Goal: Information Seeking & Learning: Learn about a topic

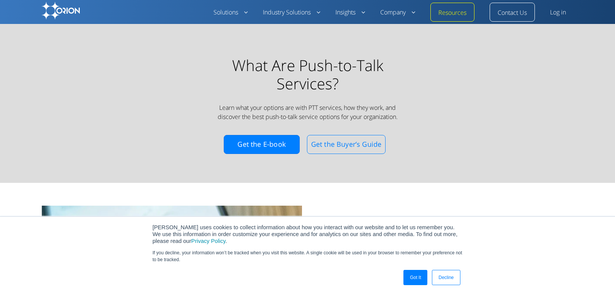
click at [477, 134] on div "What Are Push-to-Talk Services? Learn what your options are with PTT services, …" at bounding box center [308, 111] width 532 height 111
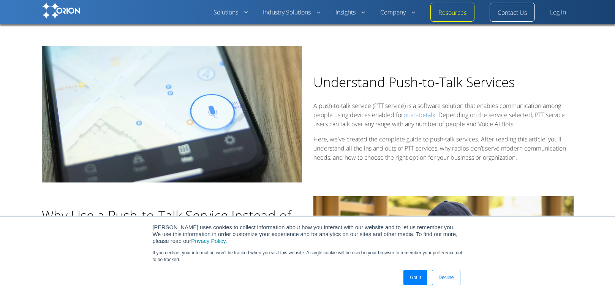
scroll to position [141, 0]
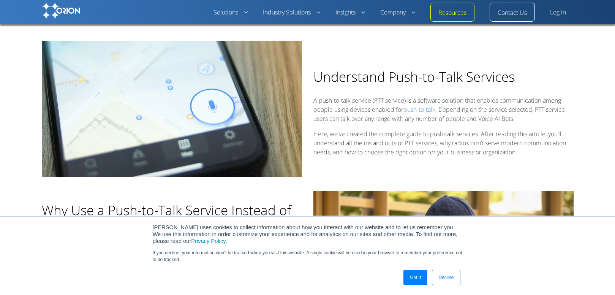
click at [447, 281] on link "Decline" at bounding box center [446, 277] width 28 height 15
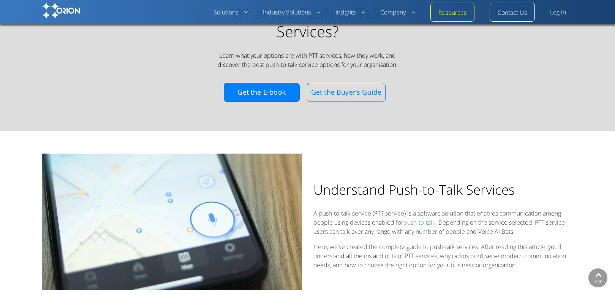
scroll to position [0, 0]
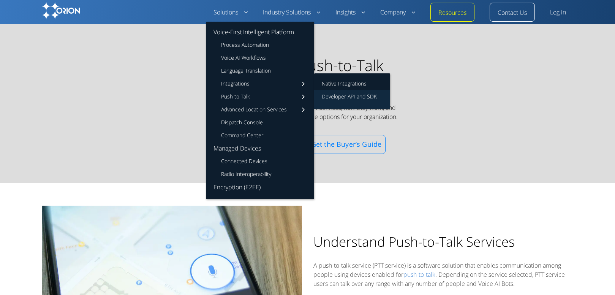
click at [334, 96] on link "Developer API and SDK" at bounding box center [352, 99] width 76 height 19
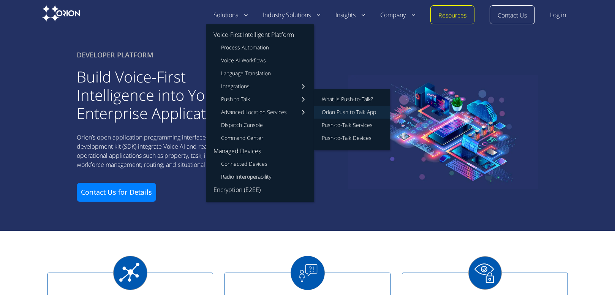
click at [338, 111] on link "Orion Push to Talk App" at bounding box center [352, 112] width 76 height 13
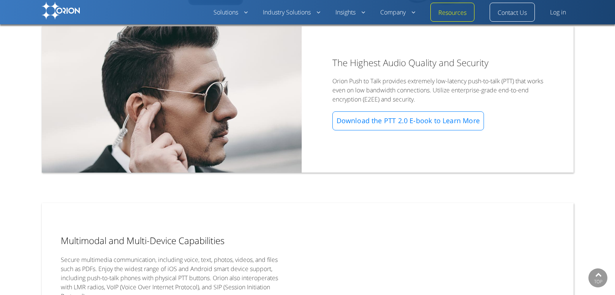
scroll to position [749, 0]
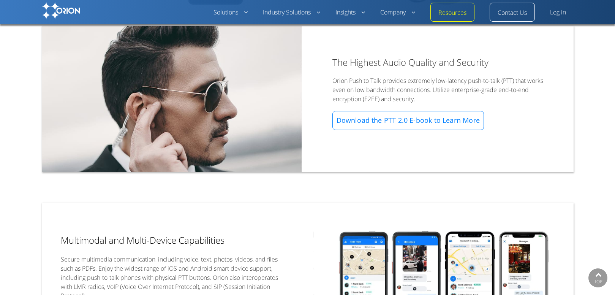
drag, startPoint x: 434, startPoint y: 90, endPoint x: 446, endPoint y: 99, distance: 15.2
click at [446, 99] on div "The Highest Audio Quality and Security Orion Push to Talk provides extremely lo…" at bounding box center [443, 98] width 222 height 80
copy div "Utilize enterprise-grade end-to-end encryption (E2EE) and security."
click at [272, 220] on div "Multimodal and Multi-Device Capabilities Secure multimedia communication, inclu…" at bounding box center [172, 273] width 260 height 142
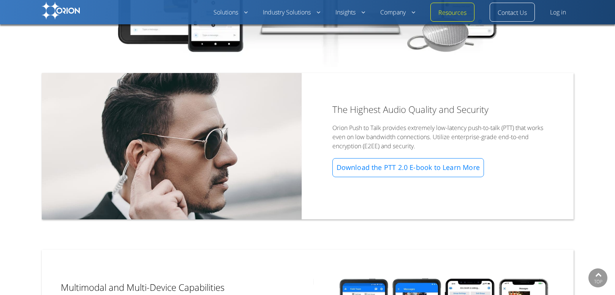
scroll to position [699, 0]
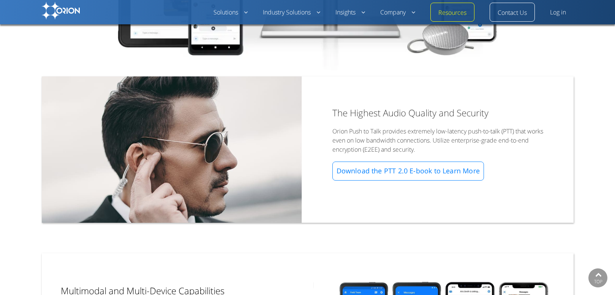
click at [303, 76] on div "The Highest Audio Quality and Security Orion Push to Talk provides extremely lo…" at bounding box center [308, 149] width 532 height 146
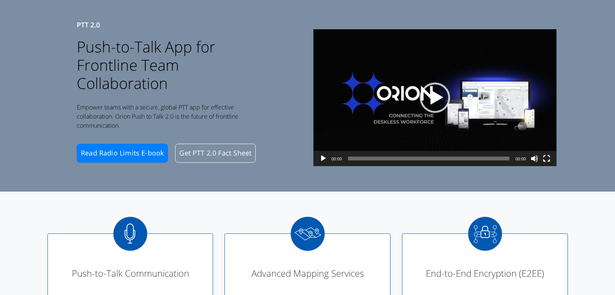
scroll to position [0, 0]
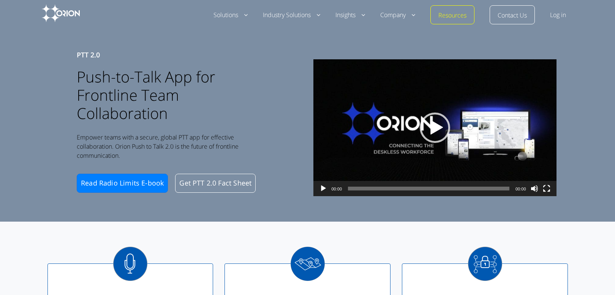
click at [299, 83] on div "PTT 2.0 Push-to-Talk App for Frontline Team Collaboration Empower teams with a …" at bounding box center [172, 127] width 260 height 157
click at [262, 41] on div "PTT 2.0 Push-to-Talk App for Frontline Team Collaboration Empower teams with a …" at bounding box center [307, 106] width 615 height 229
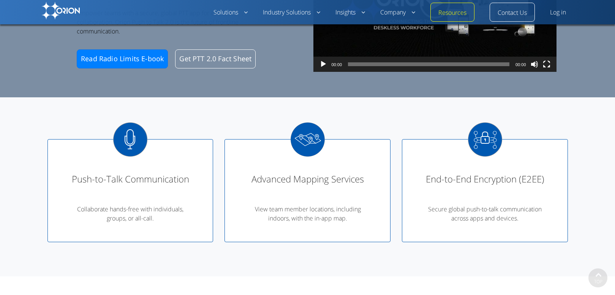
scroll to position [101, 0]
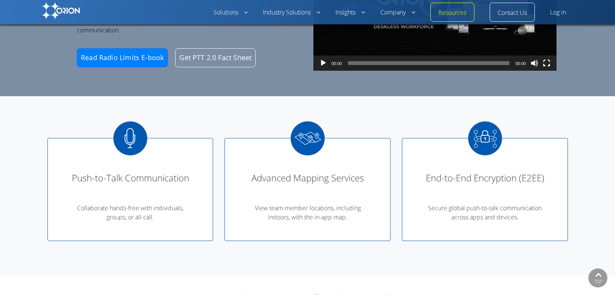
click at [395, 163] on div "Advanced Mapping Services View team member locations, including indoors, with t…" at bounding box center [307, 183] width 177 height 114
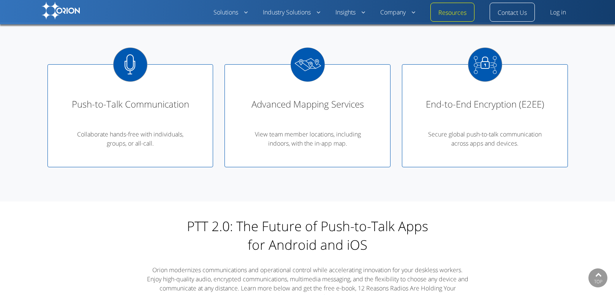
scroll to position [0, 0]
